Goal: Navigation & Orientation: Find specific page/section

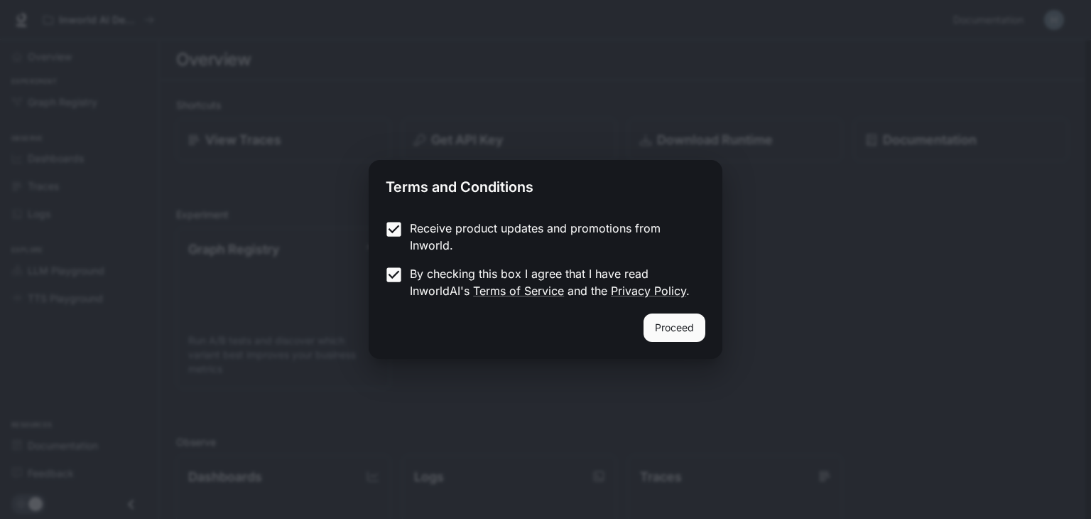
click at [705, 333] on button "Proceed" at bounding box center [675, 327] width 62 height 28
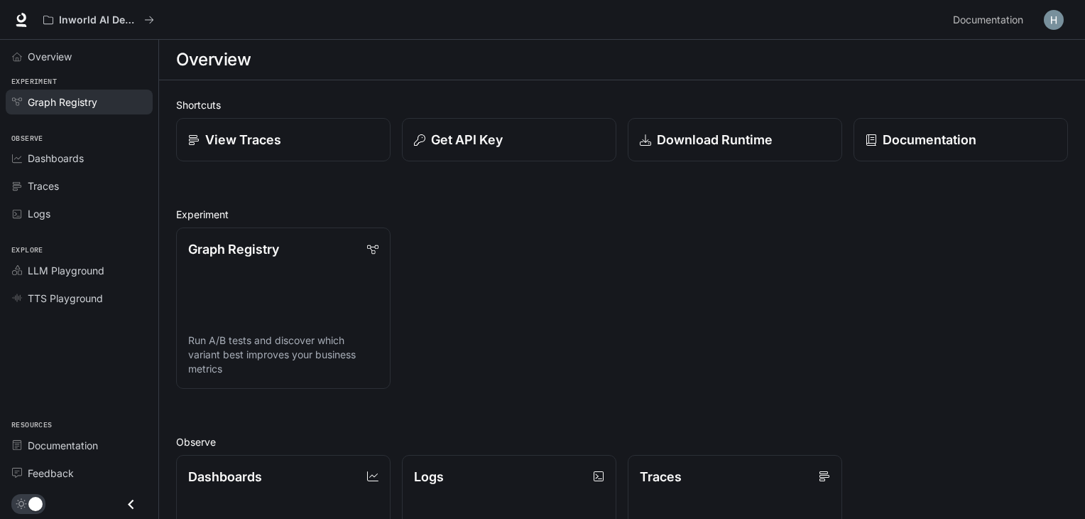
click at [83, 98] on span "Graph Registry" at bounding box center [63, 101] width 70 height 15
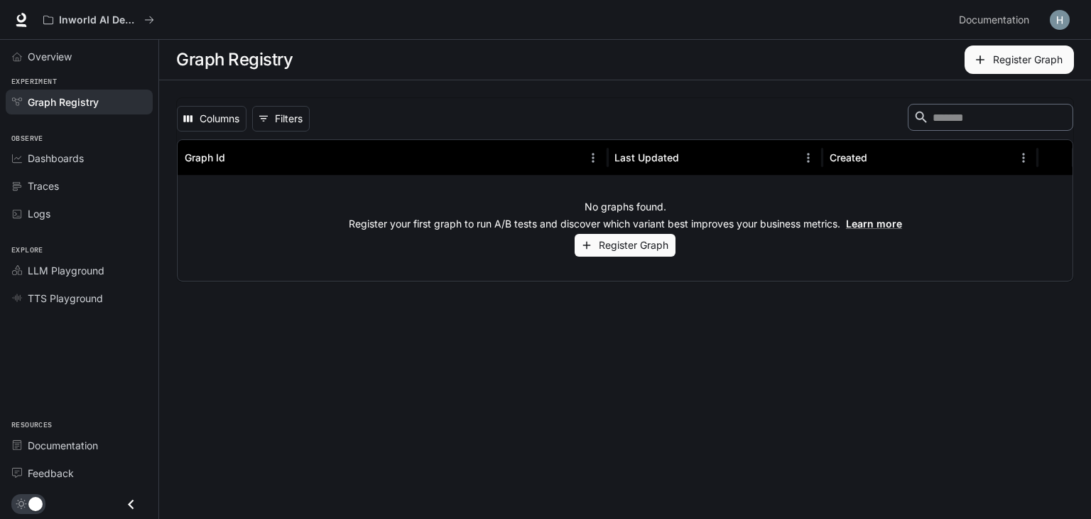
click at [82, 160] on span "Dashboards" at bounding box center [56, 158] width 56 height 15
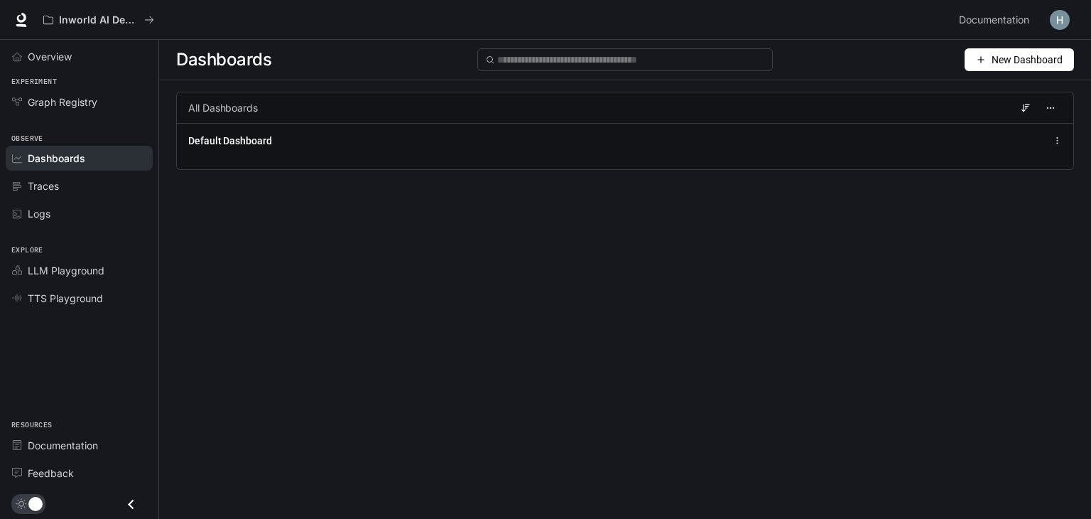
click at [67, 216] on div "Logs" at bounding box center [87, 213] width 119 height 15
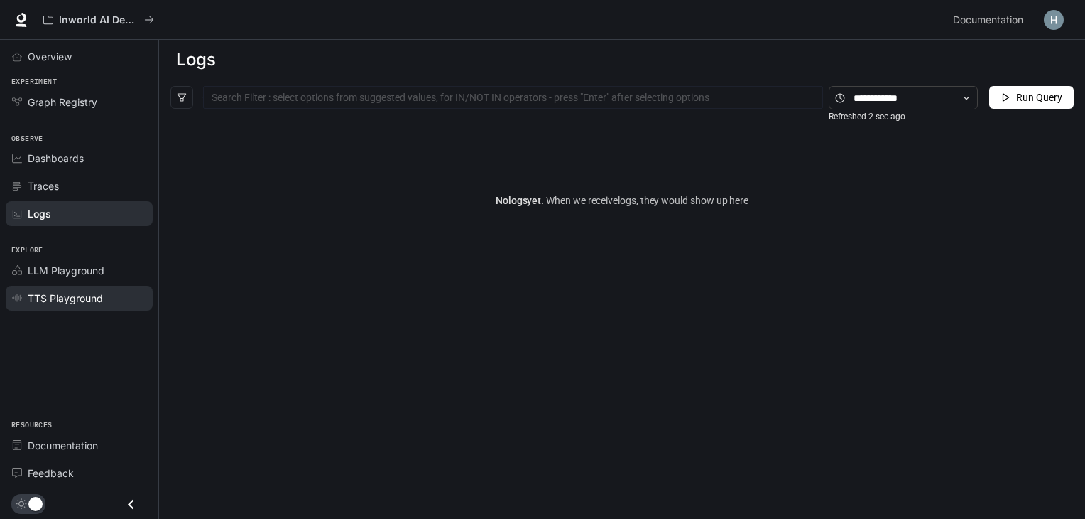
scroll to position [53, 0]
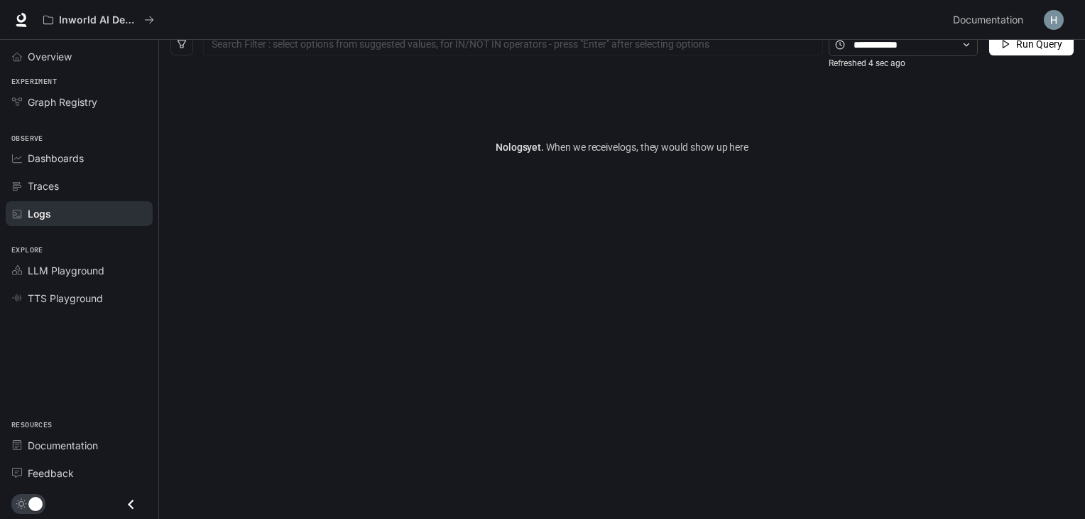
click at [129, 501] on icon "Close drawer" at bounding box center [130, 503] width 19 height 19
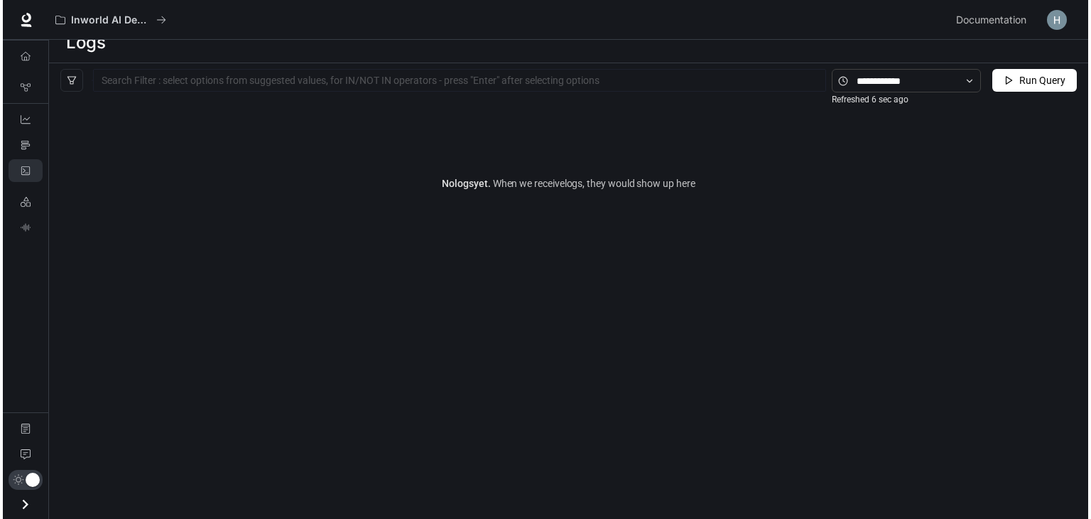
scroll to position [0, 0]
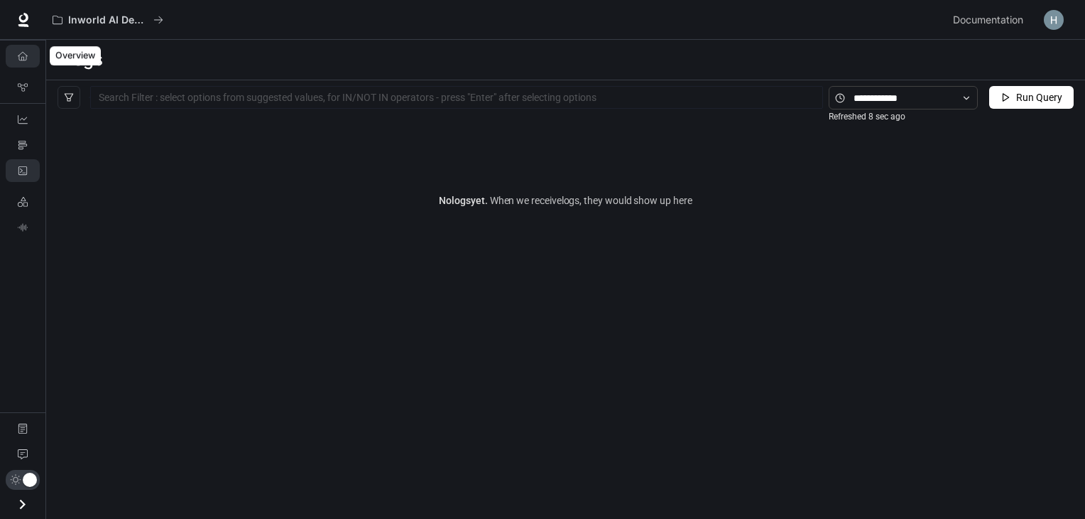
click at [26, 63] on link "Overview" at bounding box center [23, 56] width 34 height 23
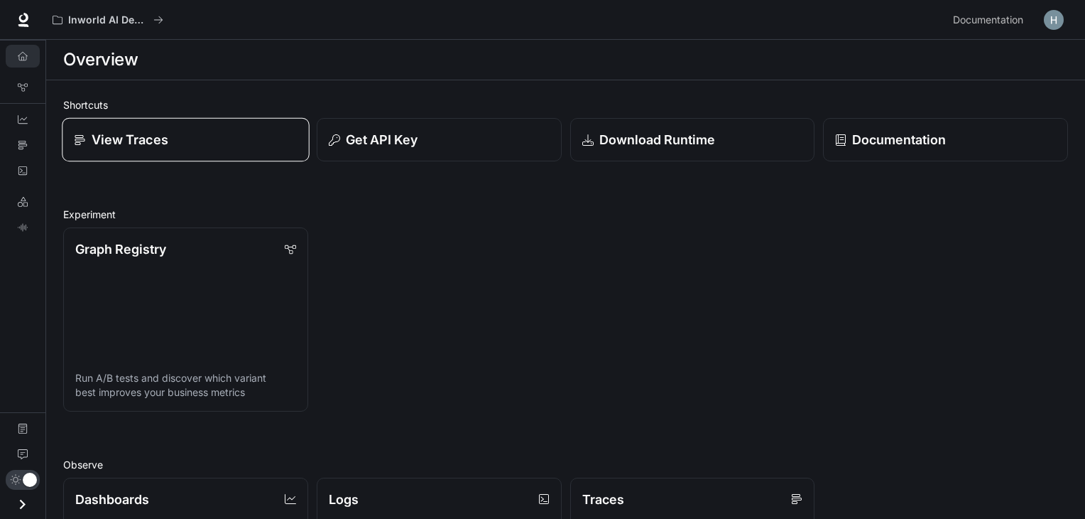
click at [202, 151] on link "View Traces" at bounding box center [185, 140] width 247 height 44
